Goal: Task Accomplishment & Management: Complete application form

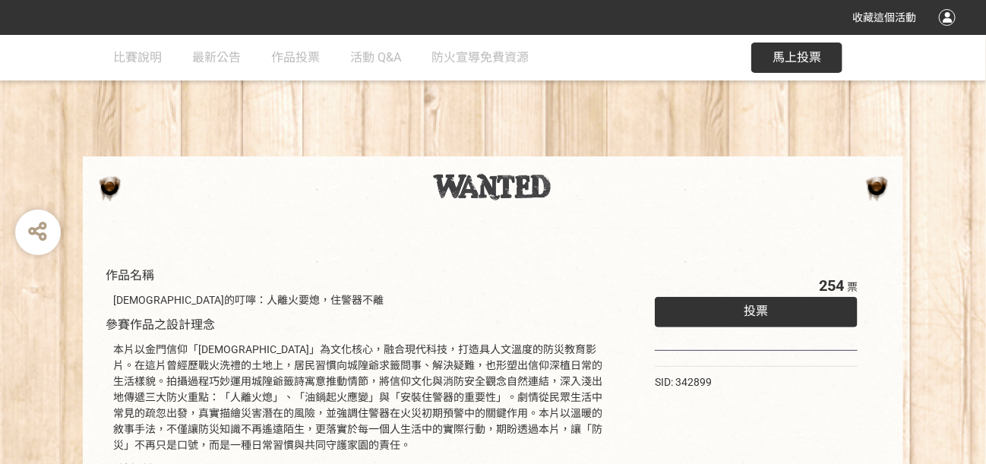
click at [736, 311] on div "投票" at bounding box center [756, 312] width 203 height 30
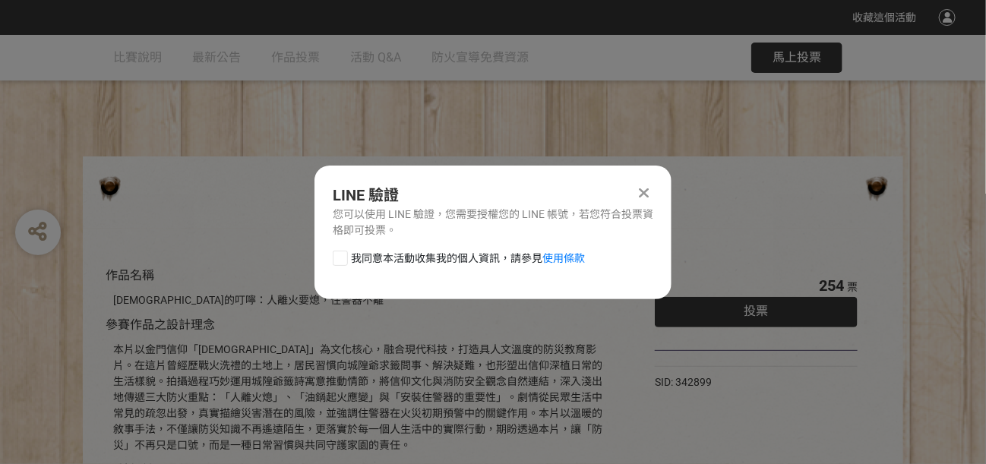
click at [358, 254] on span "我同意本活動收集我的個人資訊，請參見 使用條款" at bounding box center [468, 259] width 234 height 16
click at [343, 254] on input "我同意本活動收集我的個人資訊，請參見 使用條款" at bounding box center [338, 258] width 10 height 10
checkbox input "false"
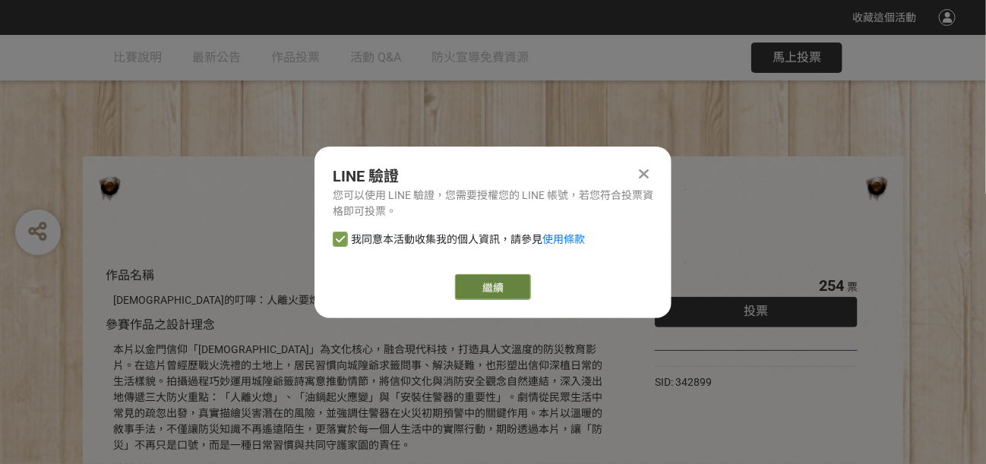
click at [514, 284] on link "繼續" at bounding box center [493, 287] width 76 height 26
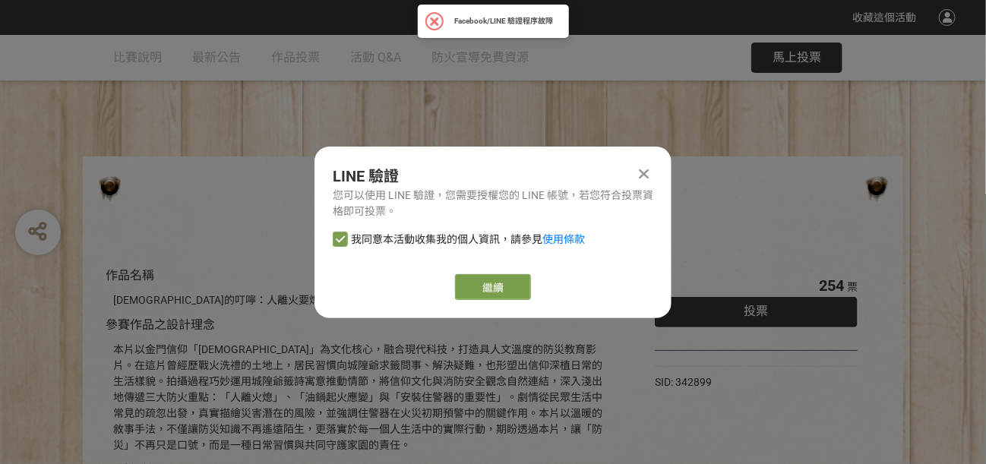
click at [645, 172] on icon at bounding box center [645, 173] width 10 height 15
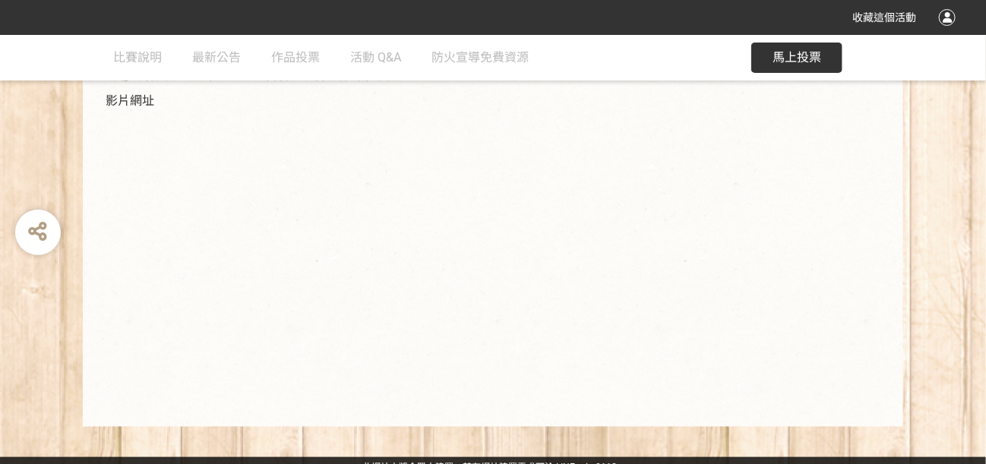
scroll to position [379, 0]
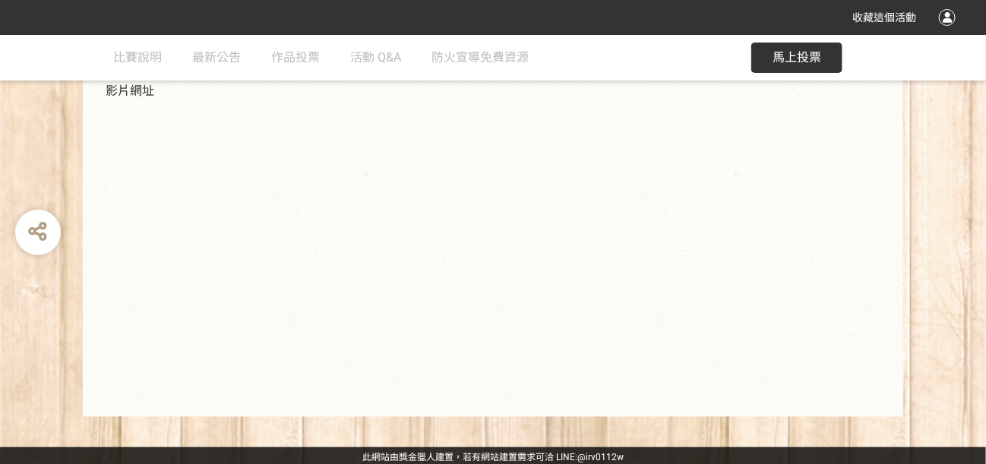
click at [691, 360] on div "254 票 投票 SID: 342899" at bounding box center [756, 141] width 264 height 522
click at [819, 49] on button "馬上投票" at bounding box center [796, 58] width 91 height 30
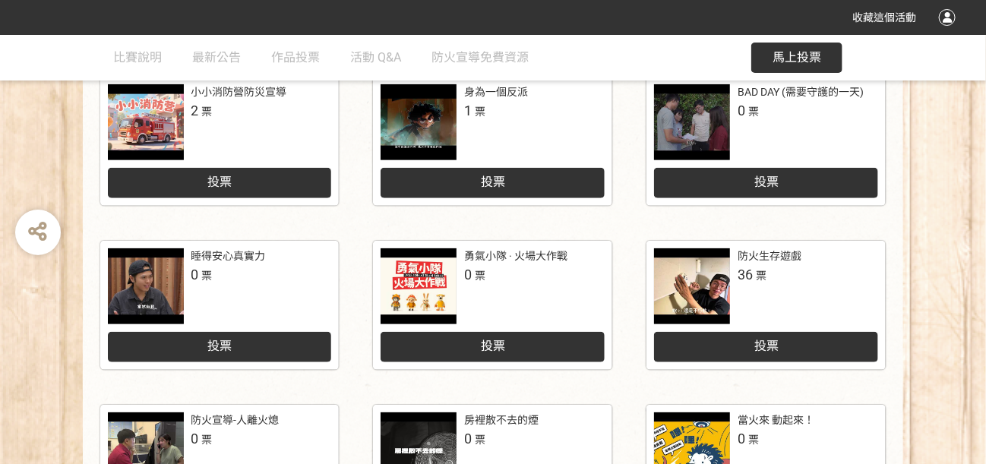
scroll to position [608, 0]
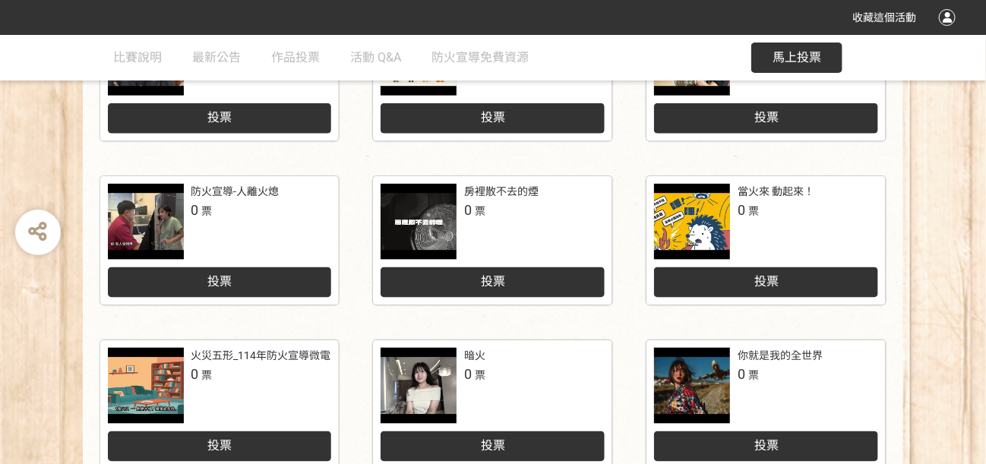
click at [223, 280] on span "投票" at bounding box center [219, 281] width 24 height 14
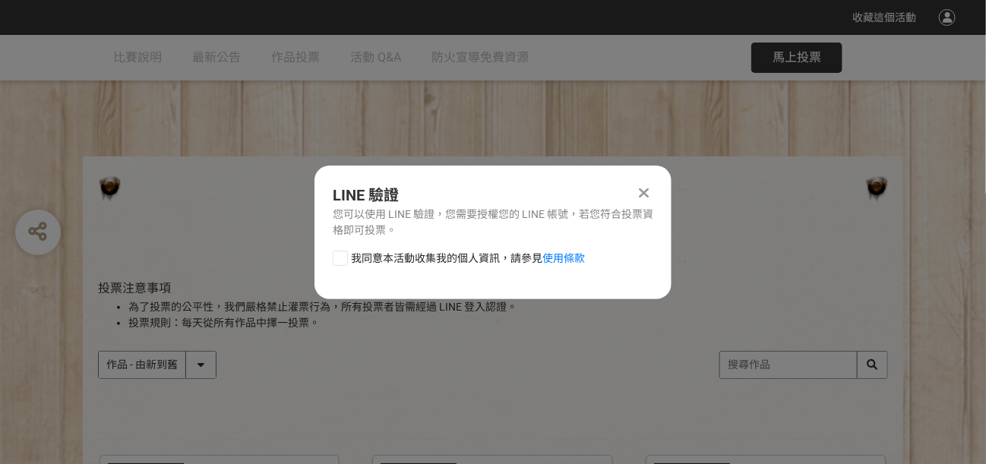
click at [346, 259] on div at bounding box center [340, 258] width 15 height 15
checkbox input "true"
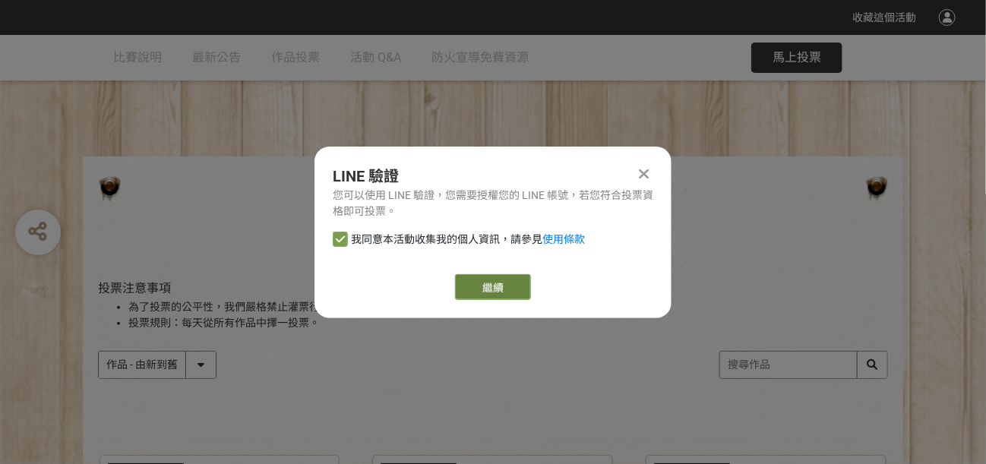
click at [469, 287] on link "繼續" at bounding box center [493, 287] width 76 height 26
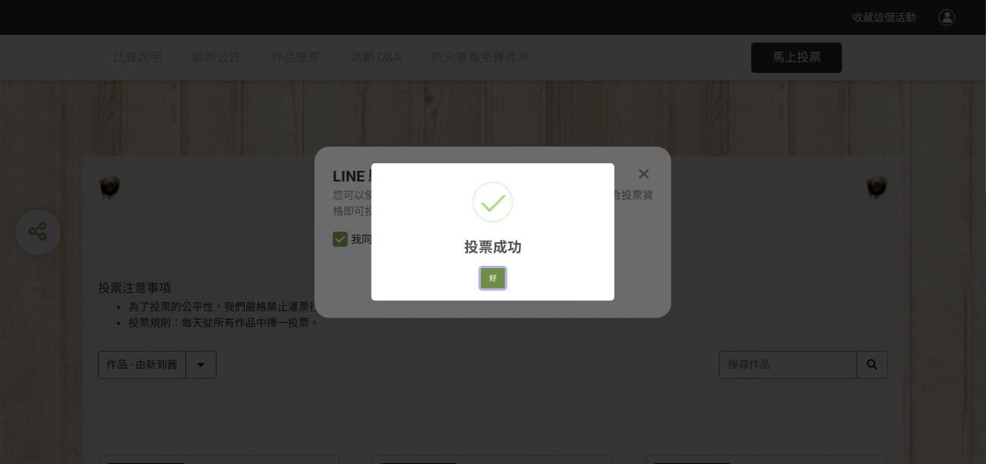
click at [495, 282] on button "好" at bounding box center [493, 278] width 24 height 21
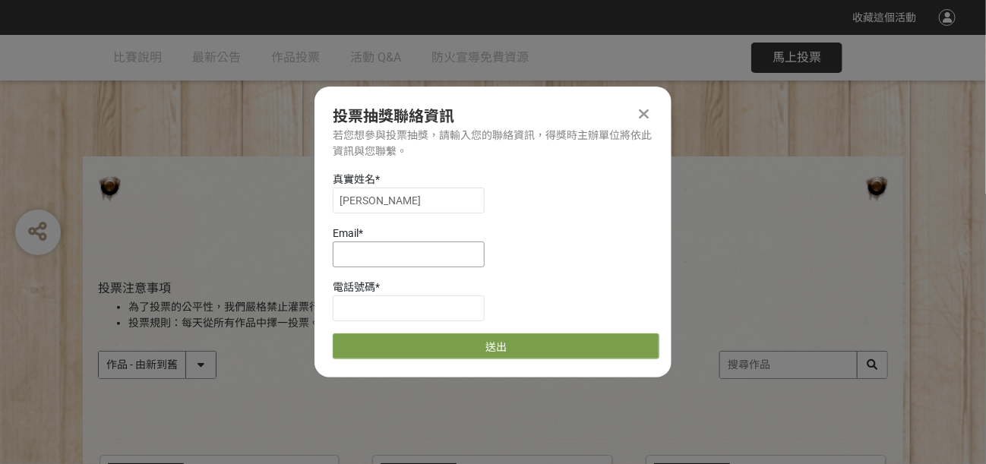
click at [423, 261] on input at bounding box center [409, 255] width 152 height 26
type input "K"
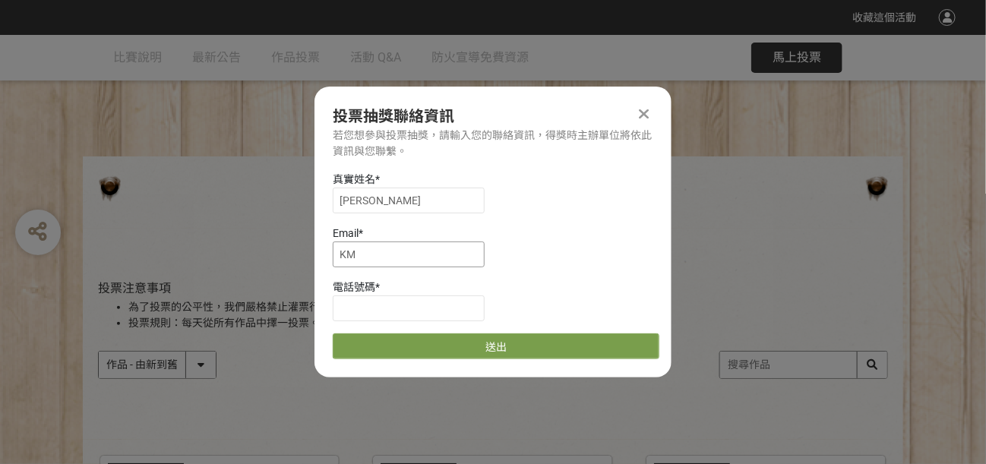
type input "K"
type input "[EMAIL_ADDRESS][DOMAIN_NAME]"
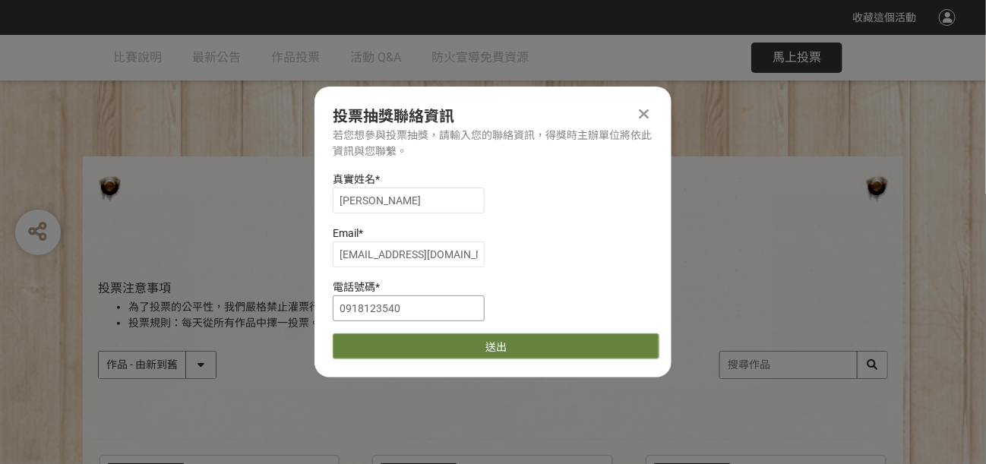
type input "0918123540"
click at [508, 343] on button "送出" at bounding box center [496, 346] width 327 height 26
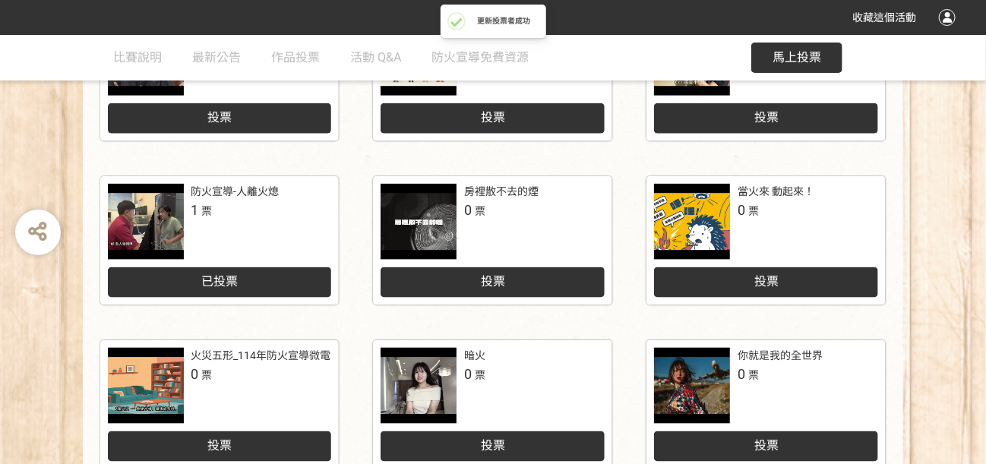
scroll to position [304, 0]
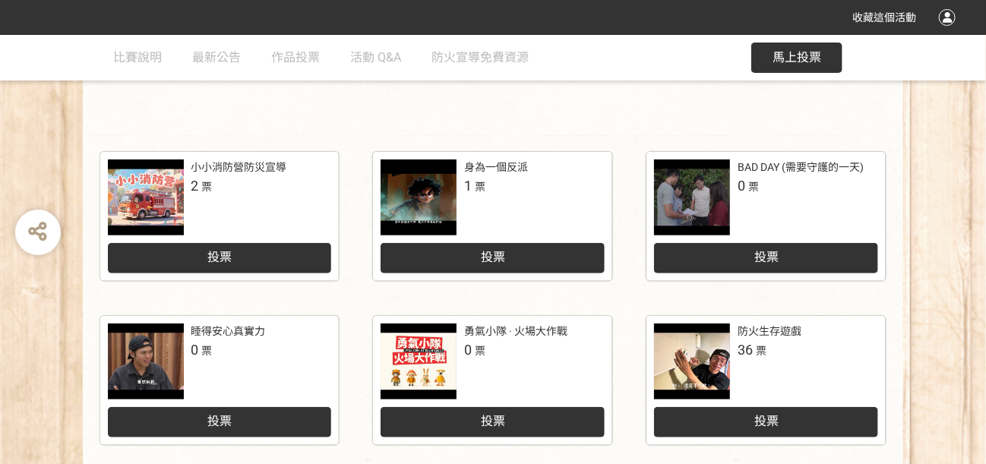
click at [153, 188] on div at bounding box center [146, 198] width 76 height 76
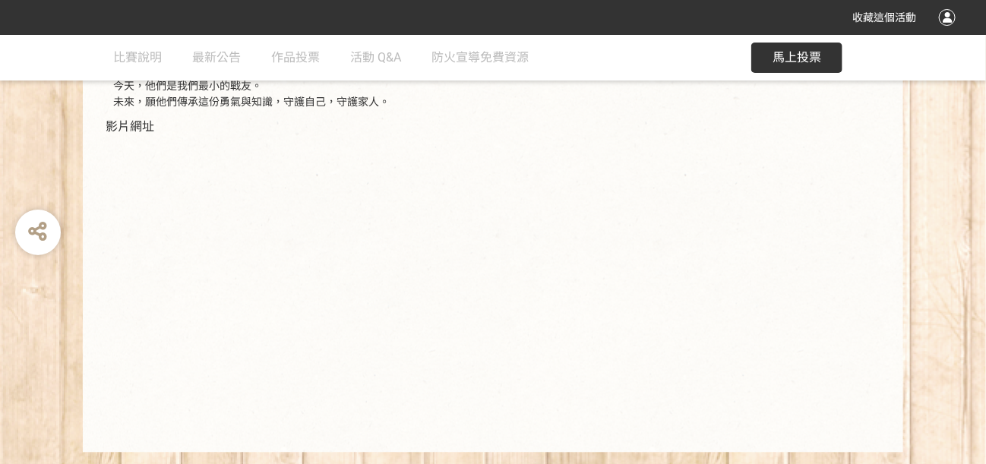
scroll to position [456, 0]
click at [840, 334] on div "2 票 投票 SID: 343406" at bounding box center [756, 120] width 264 height 634
drag, startPoint x: 755, startPoint y: 282, endPoint x: 706, endPoint y: 337, distance: 73.7
click at [755, 282] on div "2 票 投票 SID: 343406" at bounding box center [756, 120] width 264 height 634
